Goal: Task Accomplishment & Management: Use online tool/utility

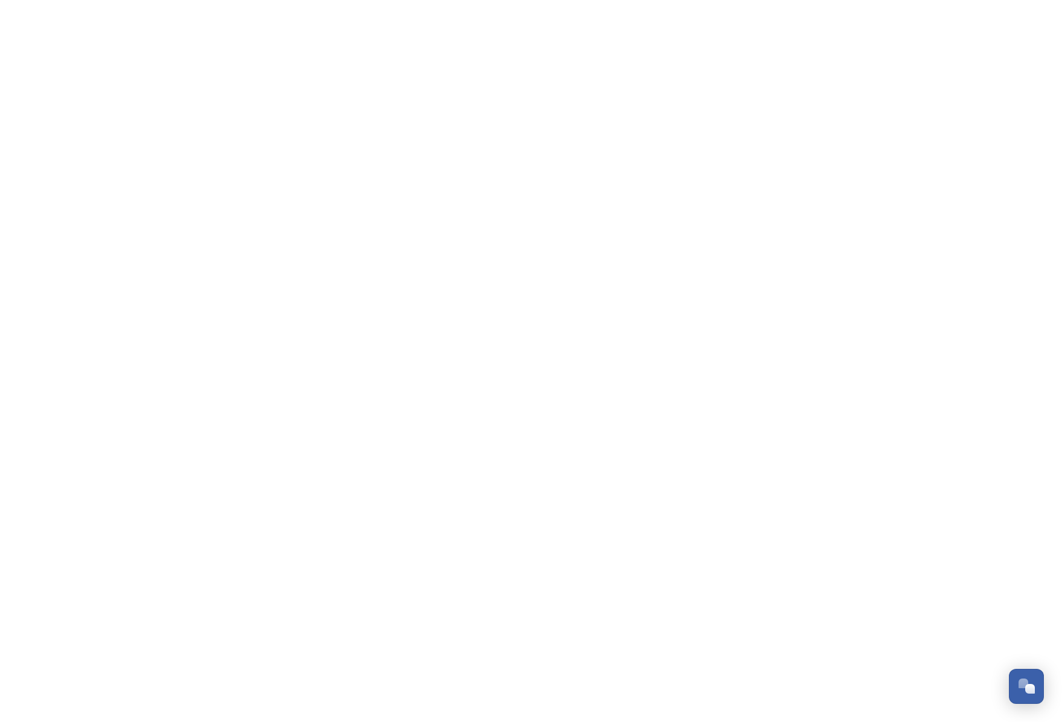
scroll to position [194, 0]
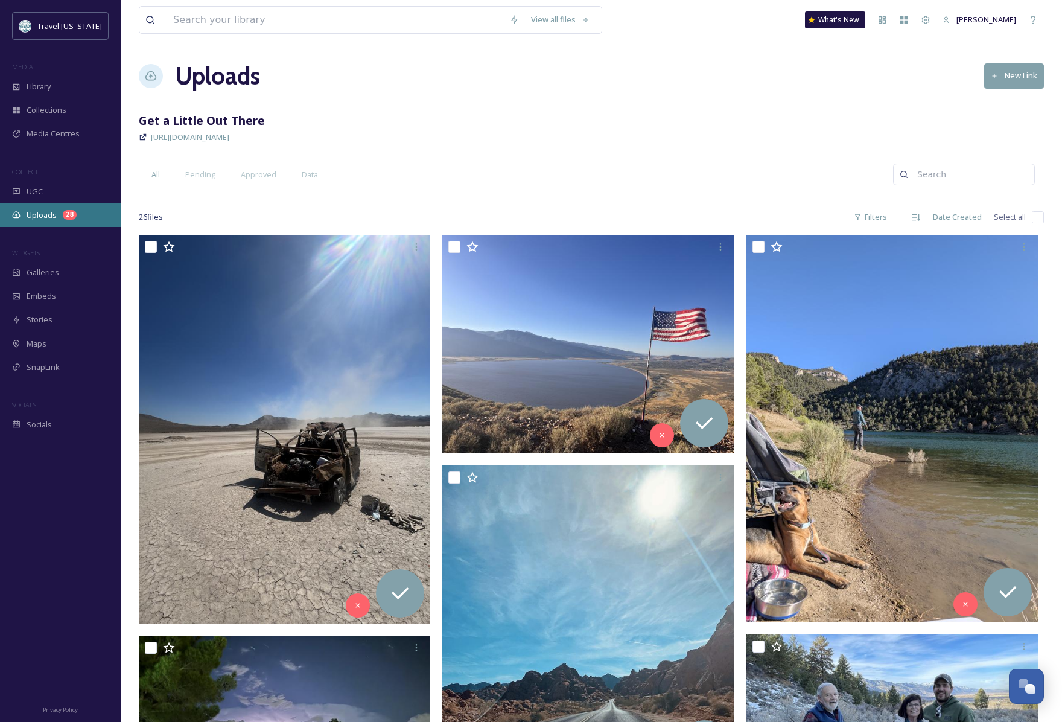
click at [33, 213] on span "Uploads" at bounding box center [42, 214] width 30 height 11
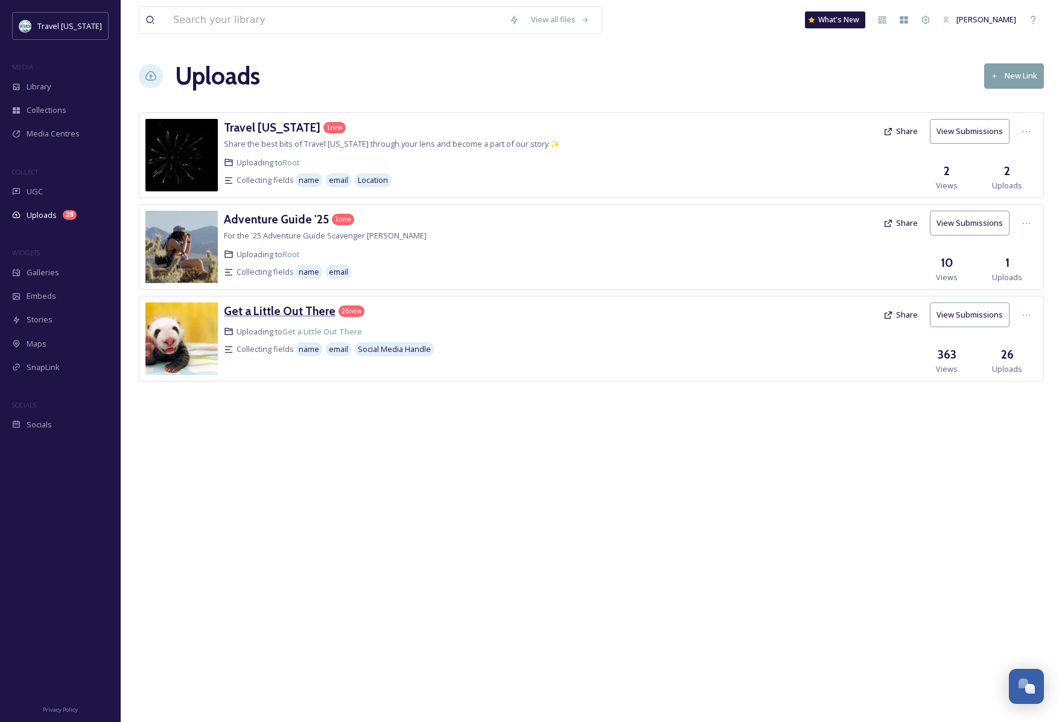
click at [287, 310] on h3 "Get a Little Out There" at bounding box center [280, 311] width 112 height 14
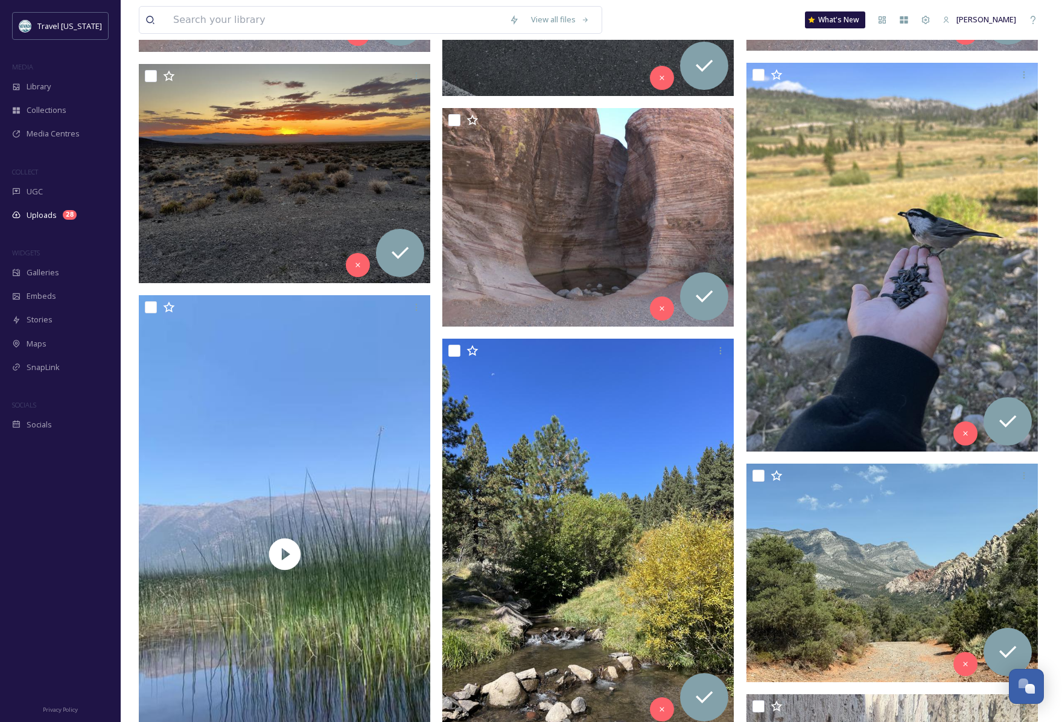
scroll to position [1206, 0]
